Goal: Learn about a topic: Learn about a topic

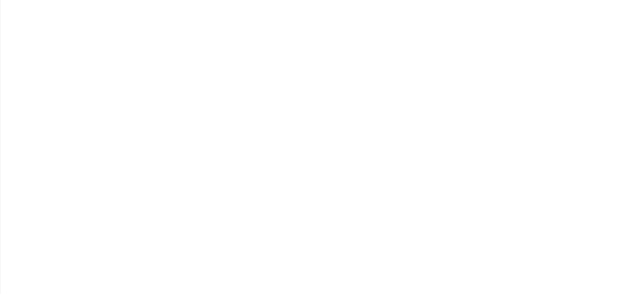
type input "PARMENION"
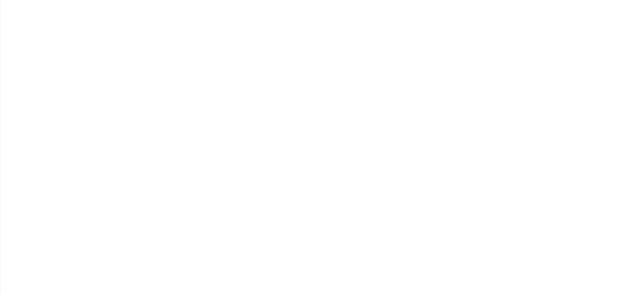
type input "None"
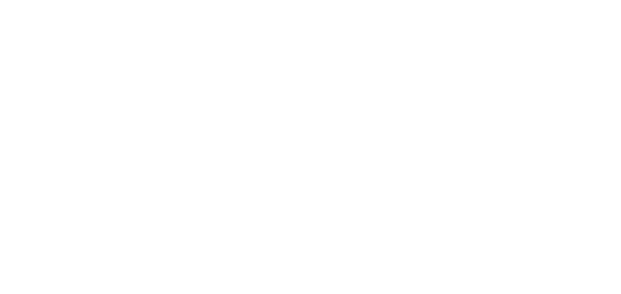
type input "None"
